Goal: Information Seeking & Learning: Check status

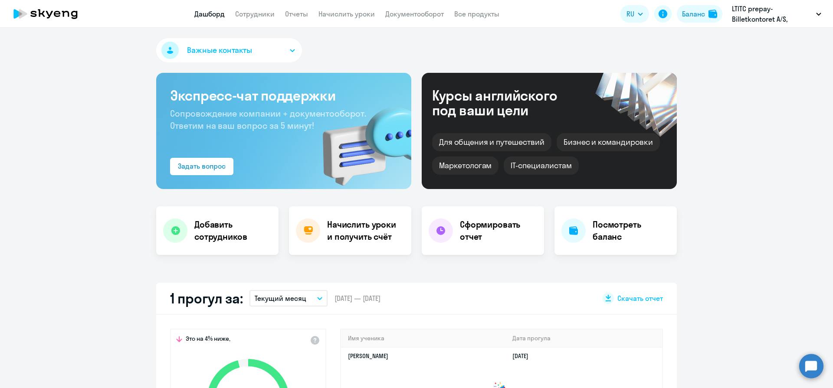
select select "30"
click at [778, 21] on p "LTITC prepay-Billetkontoret A/S, Billetkontoret A/S" at bounding box center [772, 13] width 81 height 21
click at [542, 44] on div "Важные контакты" at bounding box center [416, 52] width 521 height 28
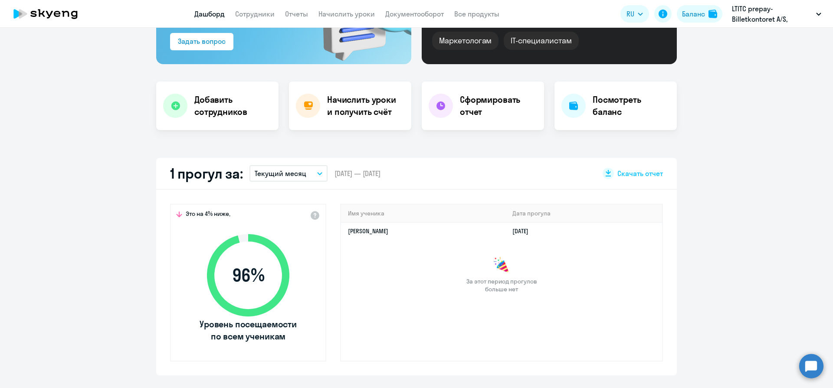
scroll to position [123, 0]
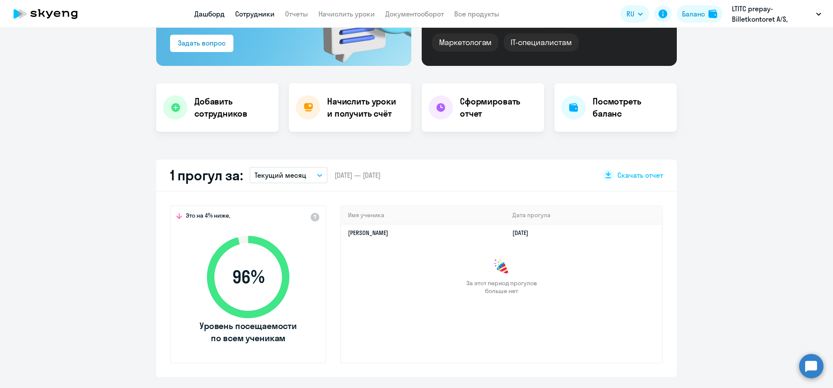
click at [253, 16] on link "Сотрудники" at bounding box center [254, 14] width 39 height 9
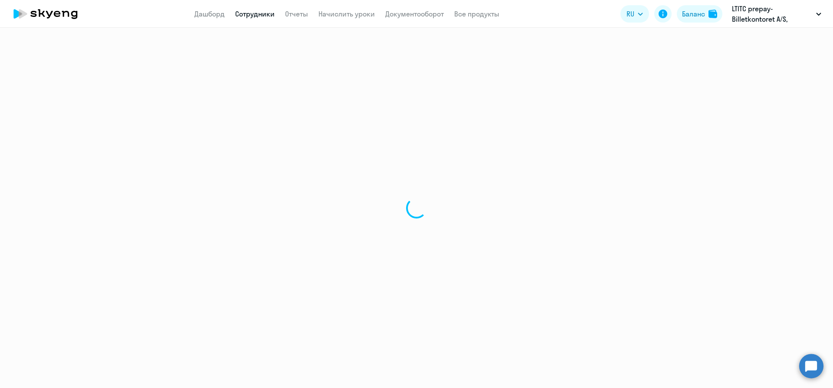
select select "30"
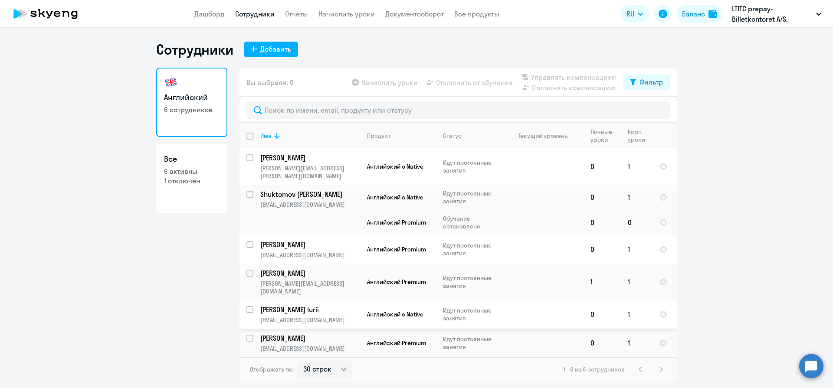
click at [296, 305] on p "[PERSON_NAME] Iurii" at bounding box center [309, 310] width 98 height 10
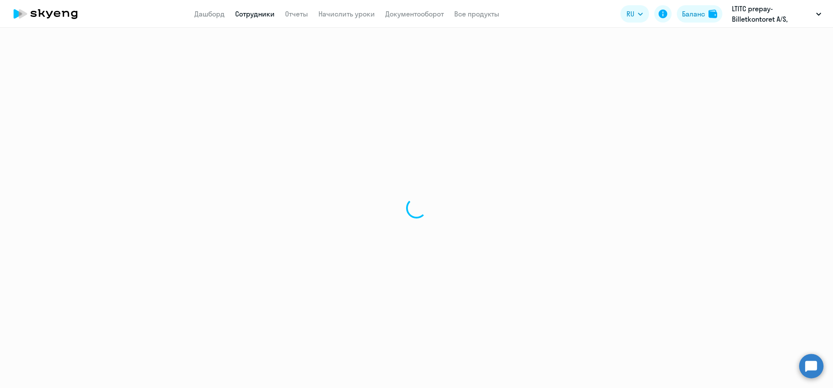
select select "english"
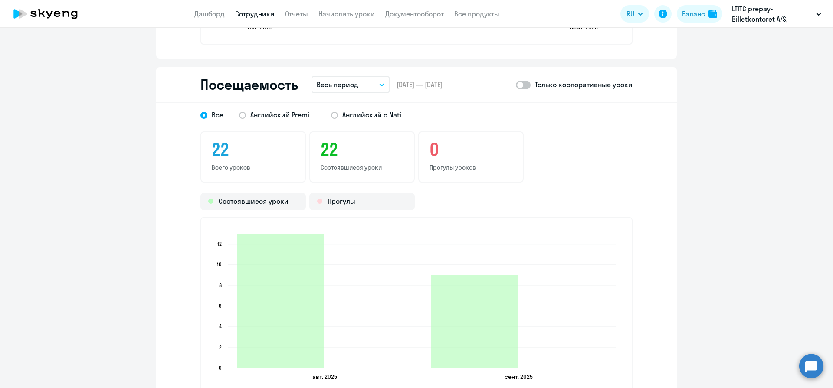
scroll to position [994, 0]
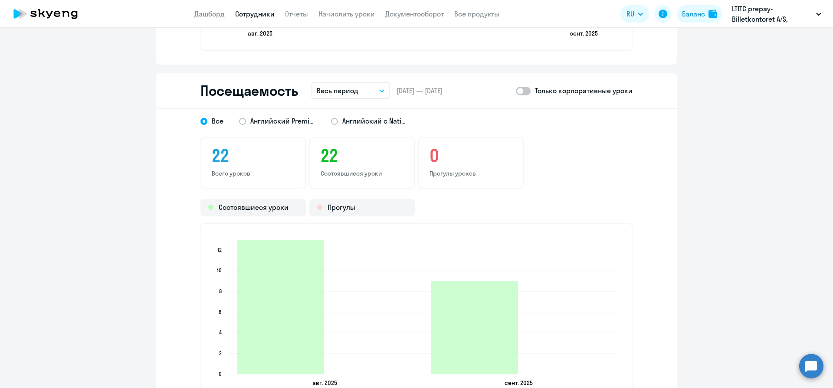
click at [358, 93] on button "Весь период" at bounding box center [351, 90] width 78 height 16
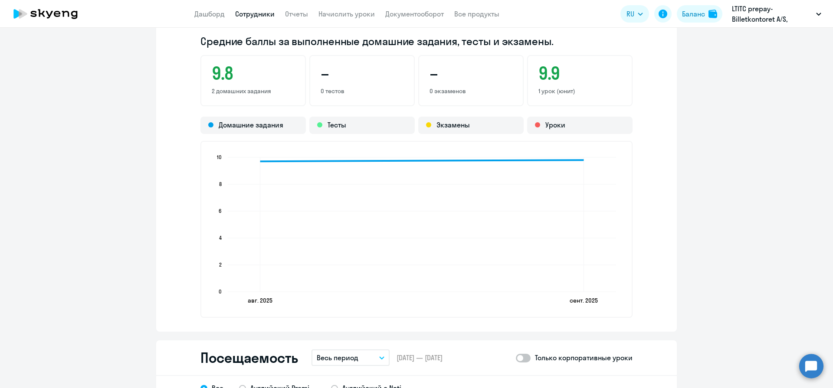
scroll to position [670, 0]
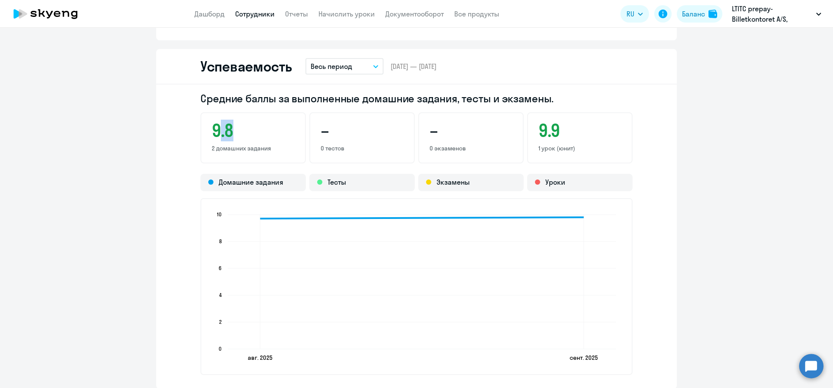
drag, startPoint x: 214, startPoint y: 131, endPoint x: 258, endPoint y: 142, distance: 45.4
click at [267, 141] on div "9.8 2 домашних задания" at bounding box center [252, 137] width 105 height 51
click at [230, 141] on div "9.8 2 домашних задания" at bounding box center [252, 137] width 105 height 51
drag, startPoint x: 220, startPoint y: 132, endPoint x: 253, endPoint y: 135, distance: 32.3
click at [253, 135] on div "9.8 2 домашних задания" at bounding box center [252, 137] width 105 height 51
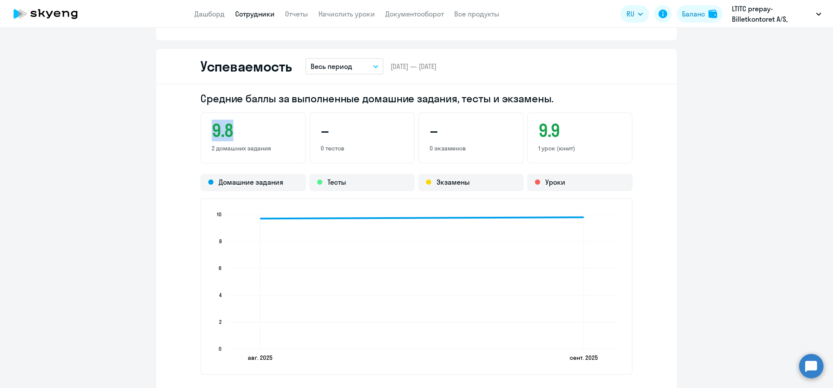
click at [253, 135] on h3 "9.8" at bounding box center [253, 130] width 83 height 21
drag, startPoint x: 533, startPoint y: 134, endPoint x: 578, endPoint y: 133, distance: 44.3
click at [577, 133] on div "9.9 1 урок (юнит)" at bounding box center [579, 137] width 105 height 51
click at [578, 133] on h3 "9.9" at bounding box center [580, 130] width 83 height 21
click at [579, 133] on h3 "9.9" at bounding box center [580, 130] width 83 height 21
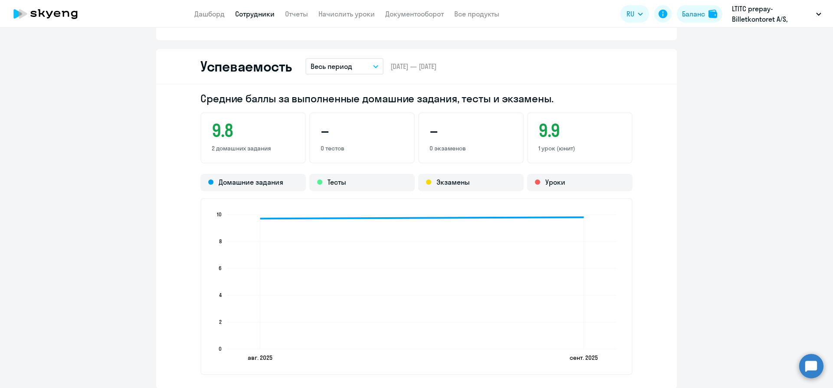
drag, startPoint x: 541, startPoint y: 138, endPoint x: 533, endPoint y: 129, distance: 12.6
click at [533, 129] on div "9.9 1 урок (юнит)" at bounding box center [579, 137] width 105 height 51
drag, startPoint x: 533, startPoint y: 125, endPoint x: 575, endPoint y: 143, distance: 45.5
click at [575, 142] on div "9.9 1 урок (юнит)" at bounding box center [579, 137] width 105 height 51
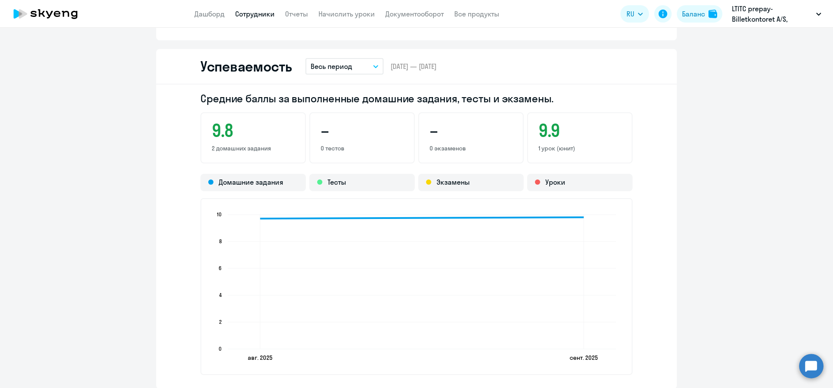
click at [580, 145] on p "1 урок (юнит)" at bounding box center [580, 149] width 83 height 8
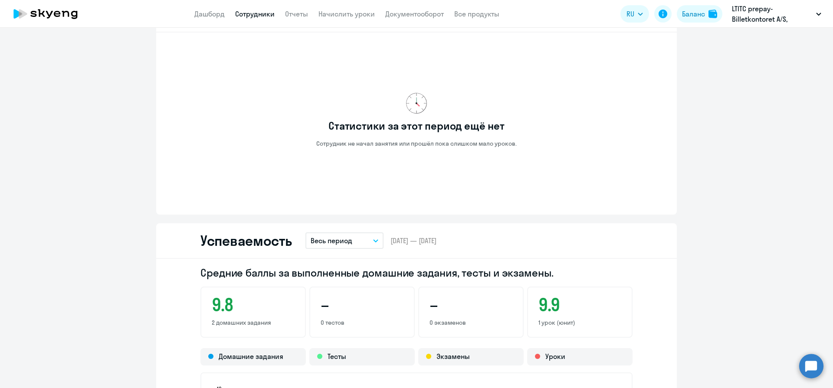
scroll to position [405, 0]
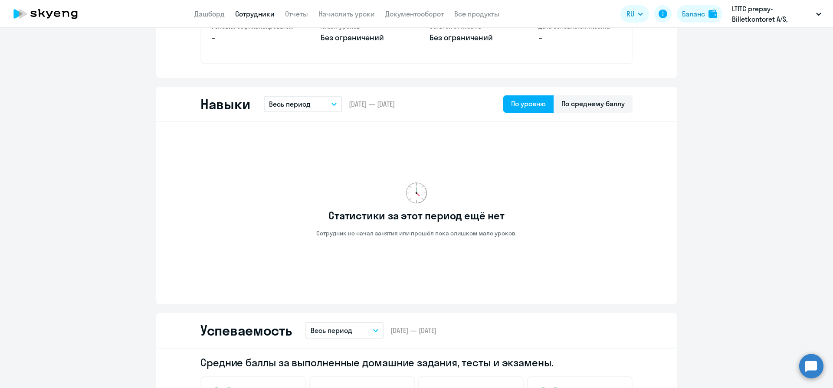
click at [322, 107] on button "Весь период" at bounding box center [303, 104] width 78 height 16
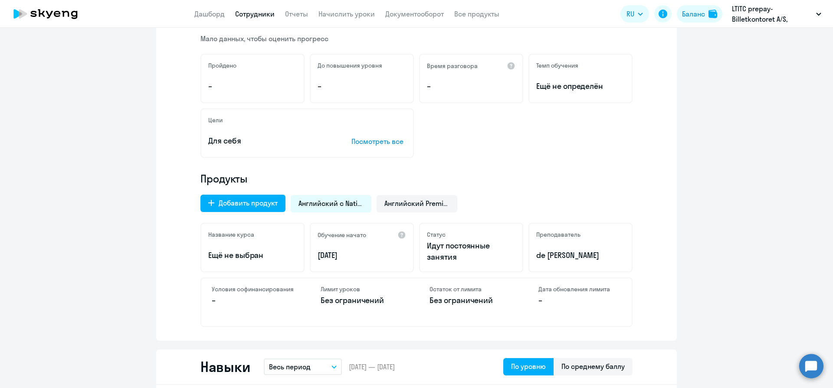
scroll to position [136, 0]
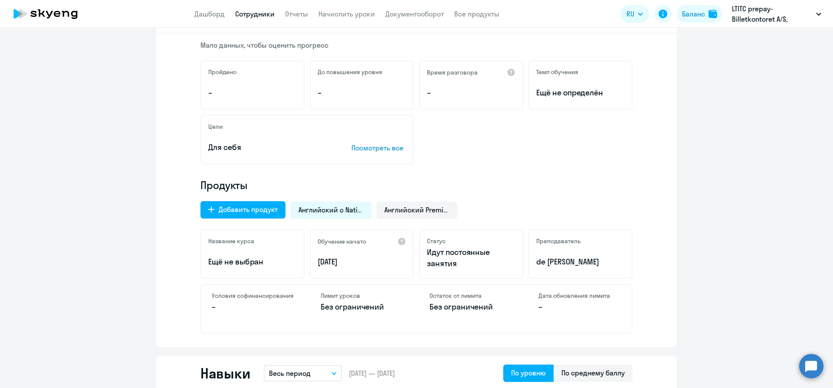
drag, startPoint x: 198, startPoint y: 265, endPoint x: 277, endPoint y: 264, distance: 79.4
click at [277, 264] on div "Название курса Ещё не выбран" at bounding box center [252, 254] width 104 height 49
click at [277, 264] on p "Ещё не выбран" at bounding box center [252, 261] width 89 height 11
drag, startPoint x: 277, startPoint y: 264, endPoint x: 209, endPoint y: 260, distance: 68.6
click at [203, 262] on div "Название курса Ещё не выбран" at bounding box center [252, 254] width 104 height 49
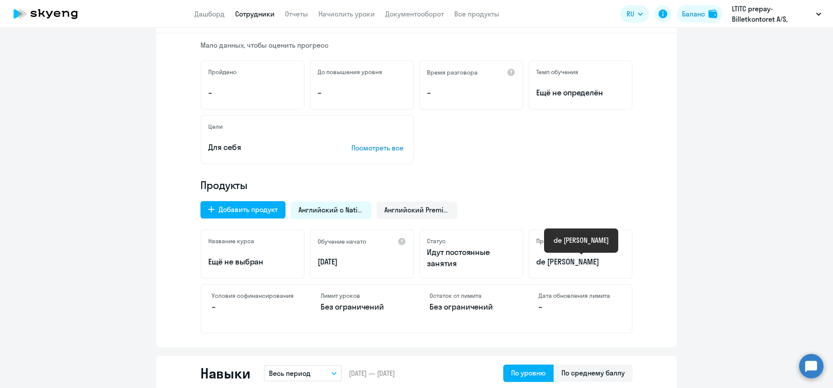
click at [601, 262] on p "de [PERSON_NAME]" at bounding box center [580, 261] width 89 height 11
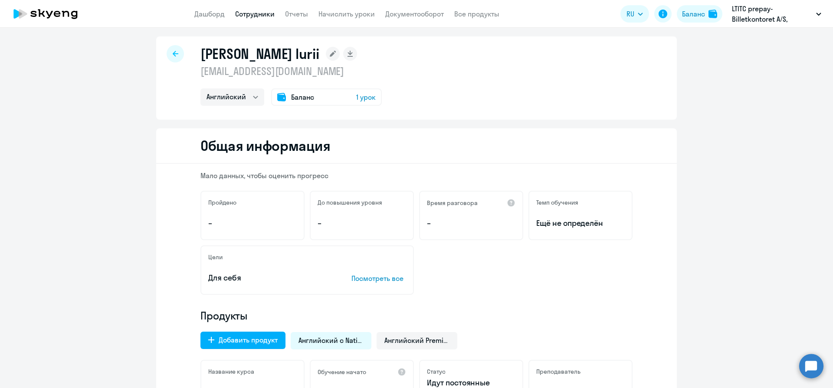
scroll to position [0, 0]
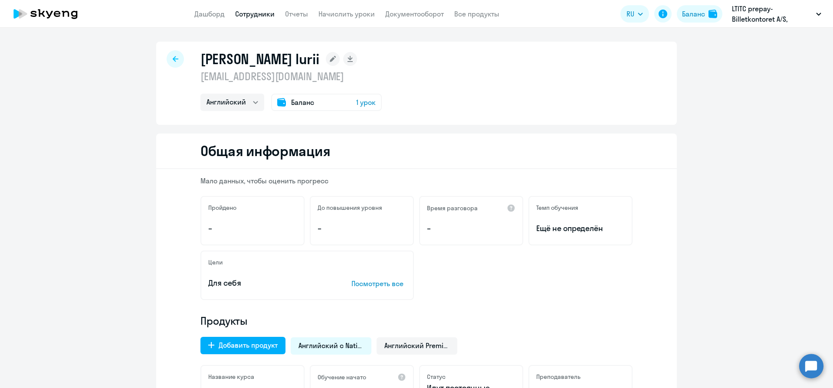
click at [238, 104] on select "Английский" at bounding box center [232, 102] width 64 height 17
click at [587, 111] on div "[PERSON_NAME] Iurii [EMAIL_ADDRESS][DOMAIN_NAME] Английский Баланс 1 урок" at bounding box center [416, 83] width 521 height 83
drag, startPoint x: 192, startPoint y: 55, endPoint x: 392, endPoint y: 77, distance: 201.2
click at [392, 77] on div "[PERSON_NAME] Iurii [EMAIL_ADDRESS][DOMAIN_NAME] Английский Баланс 1 урок" at bounding box center [416, 83] width 521 height 83
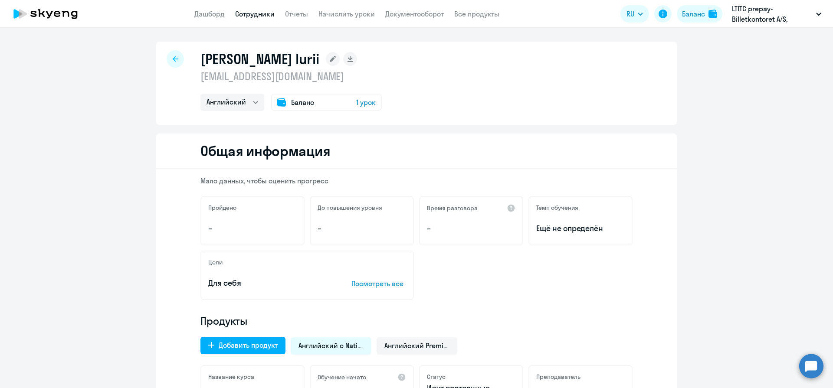
click at [392, 77] on div "[PERSON_NAME] Iurii [EMAIL_ADDRESS][DOMAIN_NAME] Английский Баланс 1 урок" at bounding box center [416, 83] width 521 height 83
drag, startPoint x: 345, startPoint y: 76, endPoint x: 222, endPoint y: 56, distance: 124.3
click at [222, 56] on div "[PERSON_NAME] Iurii [EMAIL_ADDRESS][DOMAIN_NAME] Английский Баланс 1 урок" at bounding box center [416, 83] width 521 height 83
drag, startPoint x: 221, startPoint y: 56, endPoint x: 208, endPoint y: 56, distance: 13.0
click at [221, 56] on h1 "[PERSON_NAME] Iurii" at bounding box center [259, 58] width 118 height 17
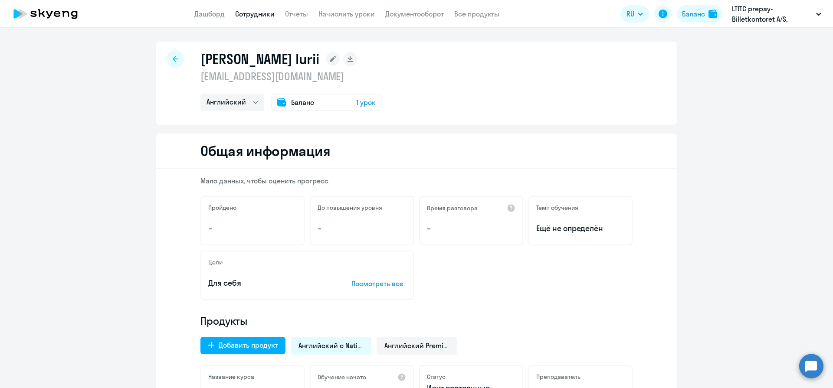
click at [213, 20] on app-header "Дашборд Сотрудники Отчеты Начислить уроки Документооборот Все продукты Дашборд …" at bounding box center [416, 14] width 833 height 28
click at [211, 14] on link "Дашборд" at bounding box center [209, 14] width 30 height 9
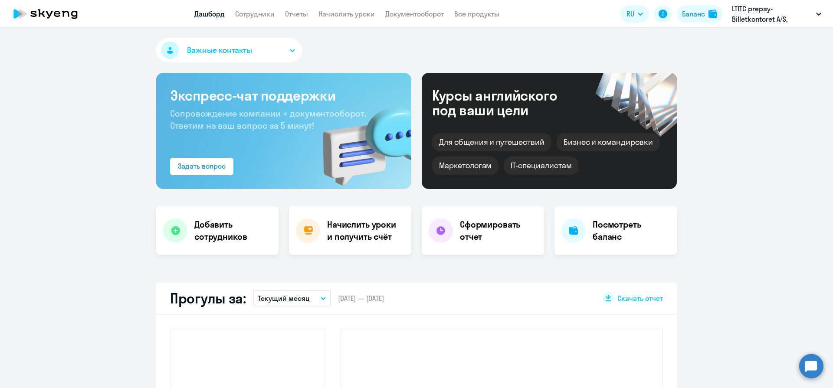
select select "30"
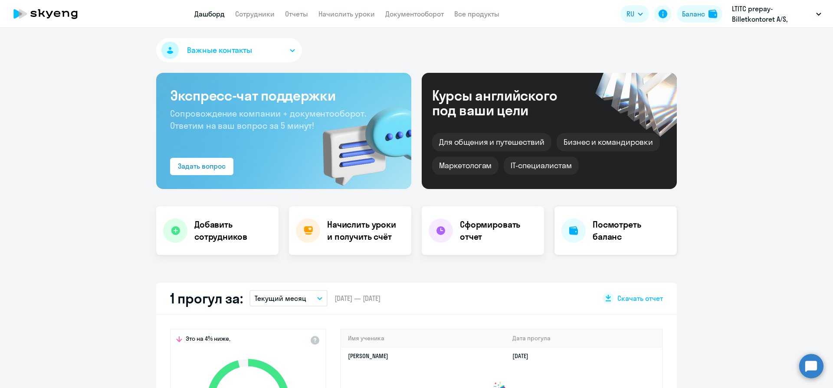
click at [599, 233] on h4 "Посмотреть баланс" at bounding box center [631, 231] width 77 height 24
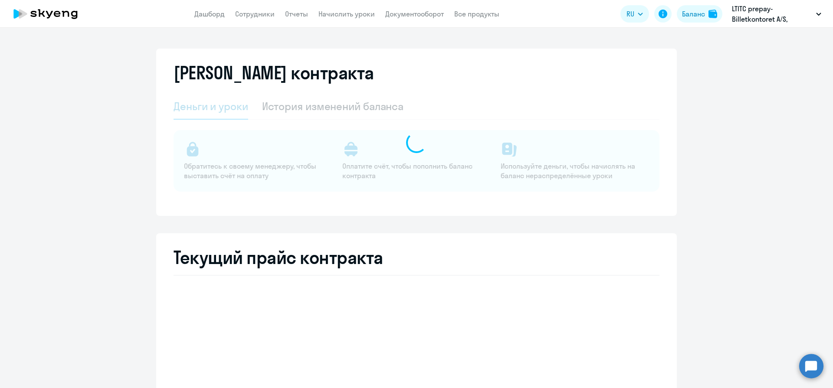
select select "english_adult_not_native_speaker"
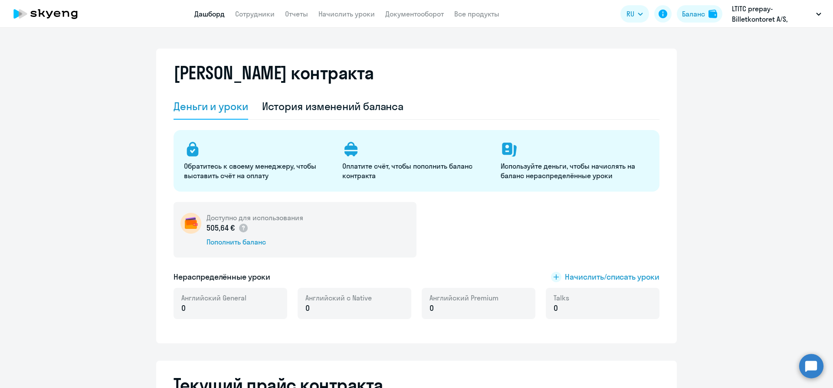
click at [203, 16] on link "Дашборд" at bounding box center [209, 14] width 30 height 9
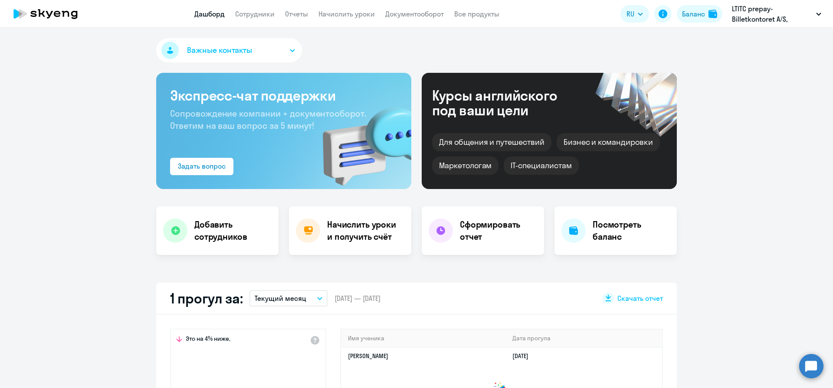
select select "30"
